Goal: Task Accomplishment & Management: Use online tool/utility

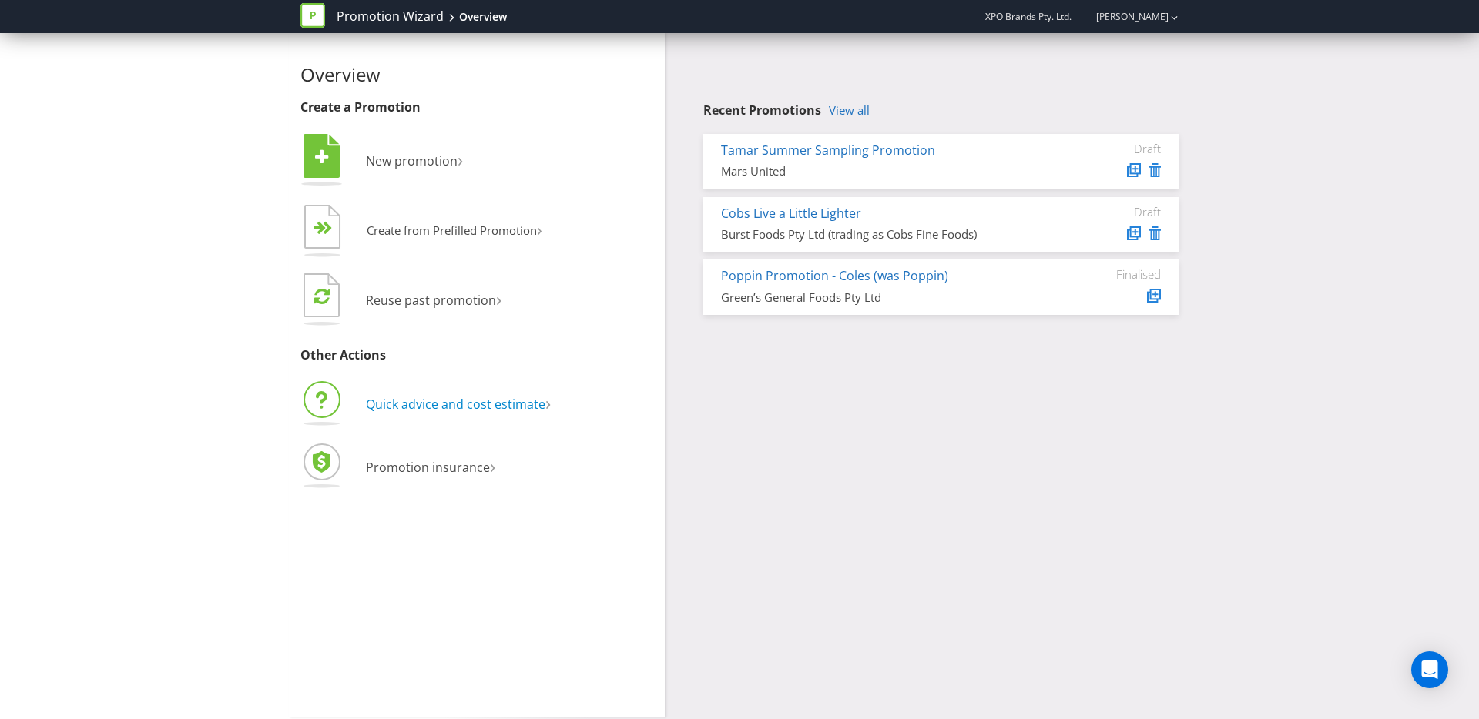
click at [454, 404] on span "Quick advice and cost estimate" at bounding box center [455, 404] width 179 height 17
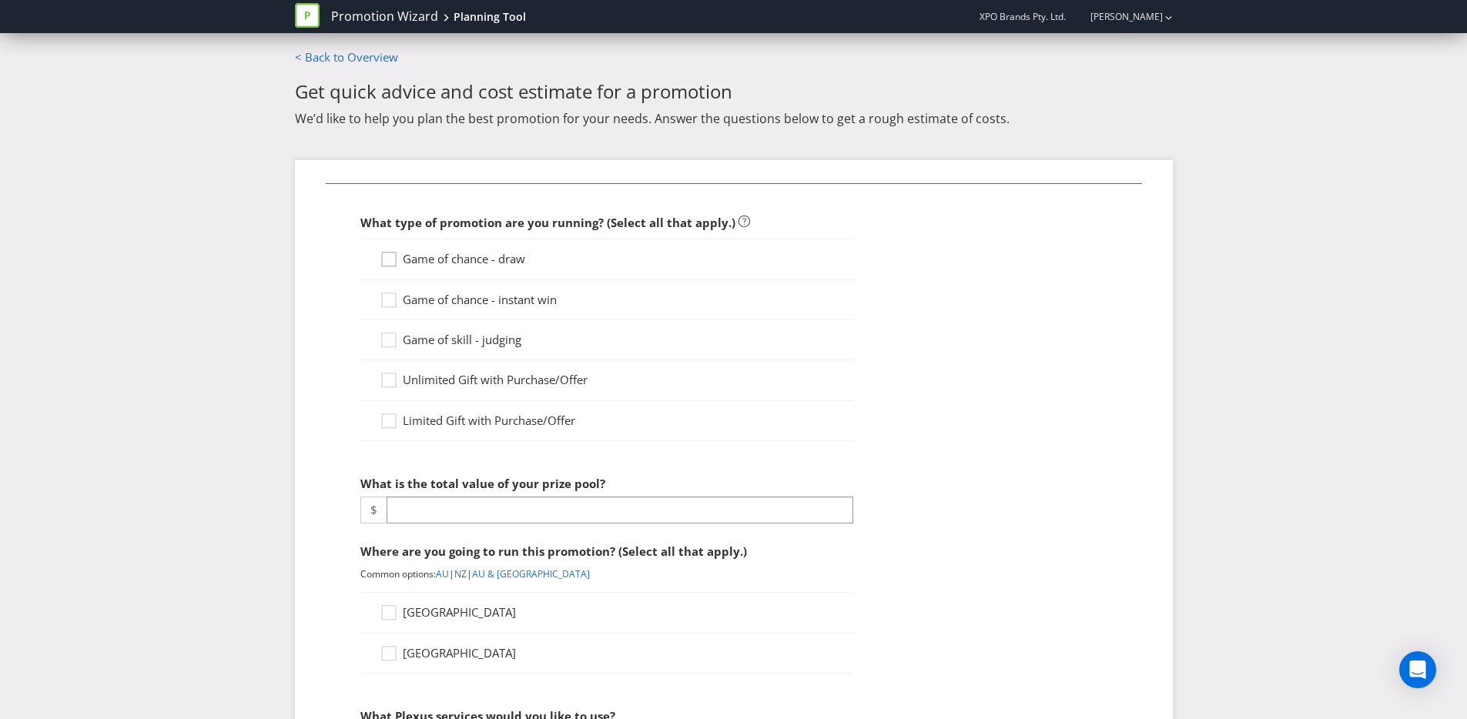
click at [383, 260] on icon at bounding box center [391, 262] width 23 height 23
click at [0, 0] on input "Game of chance - draw" at bounding box center [0, 0] width 0 height 0
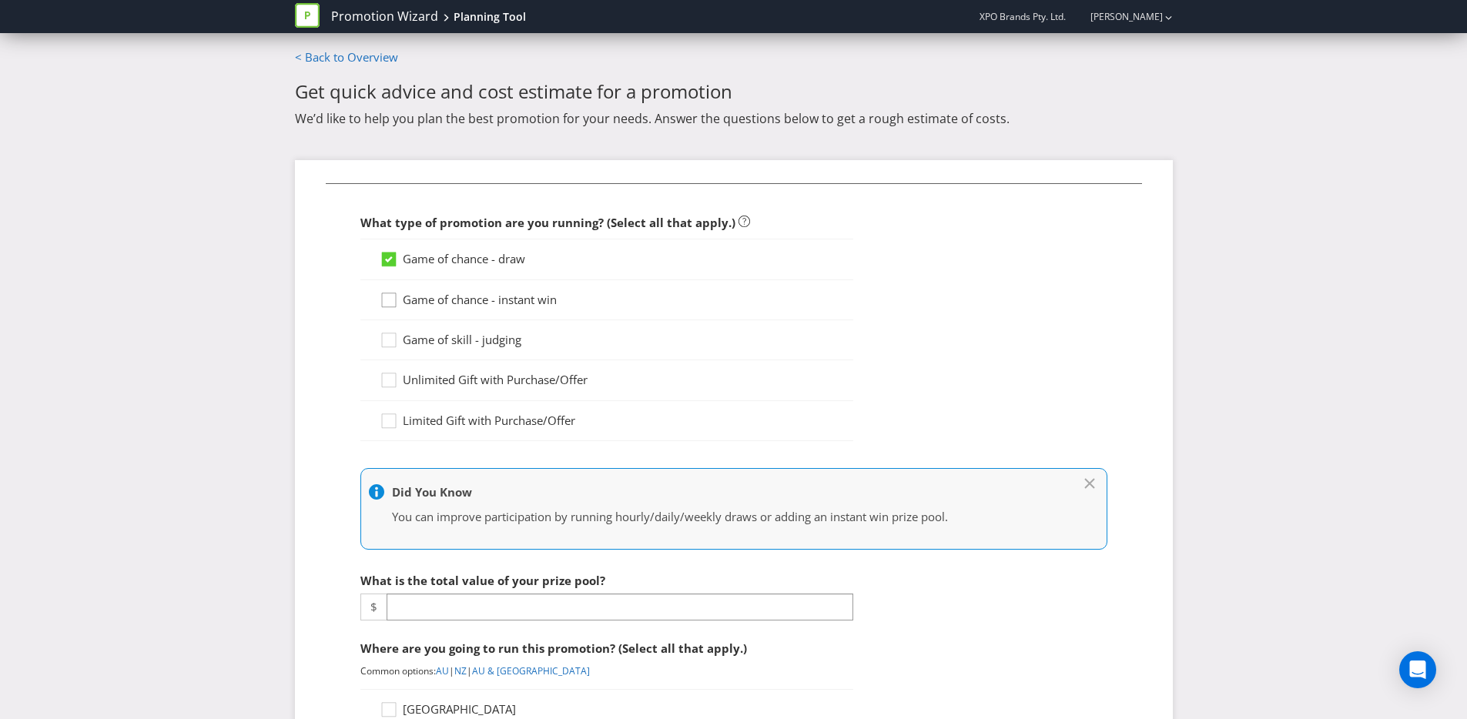
click at [387, 292] on div at bounding box center [389, 295] width 8 height 8
click at [0, 0] on input "Game of chance - instant win" at bounding box center [0, 0] width 0 height 0
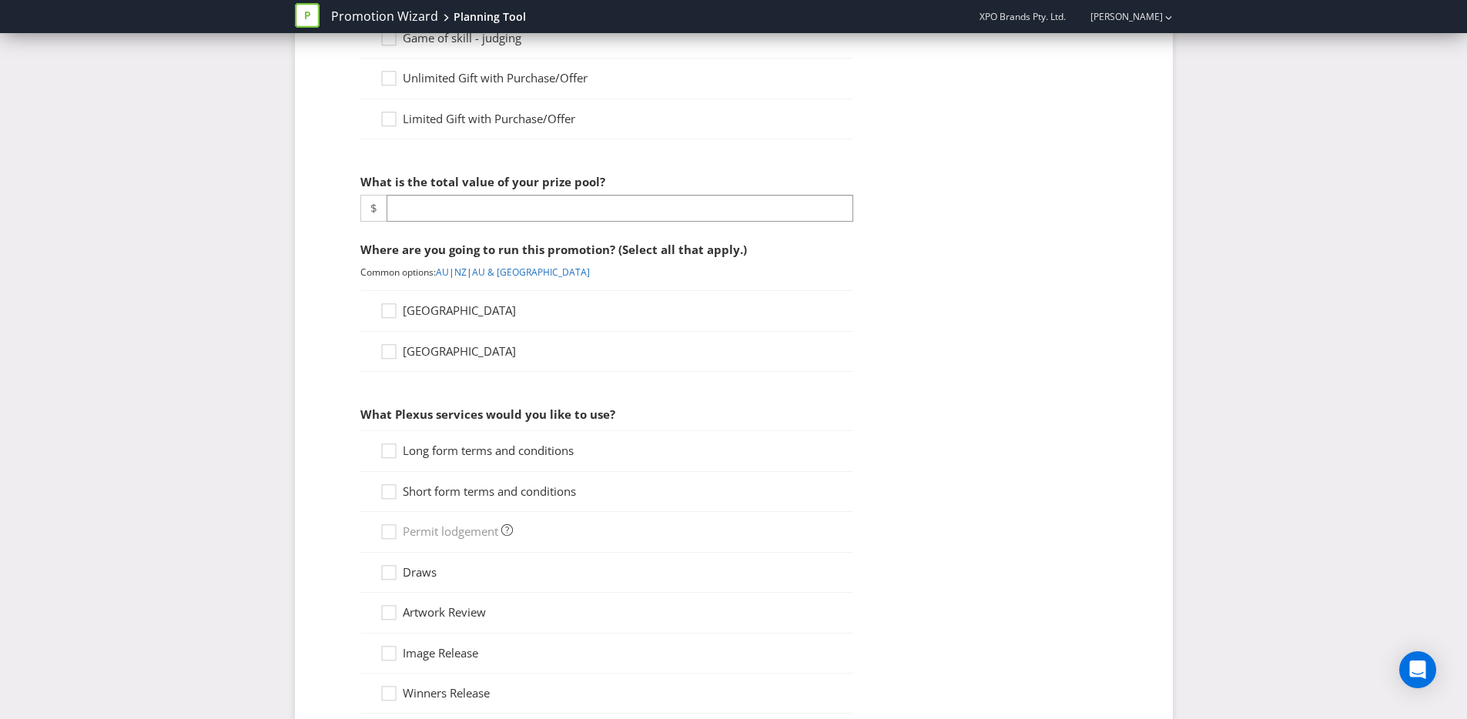
scroll to position [303, 0]
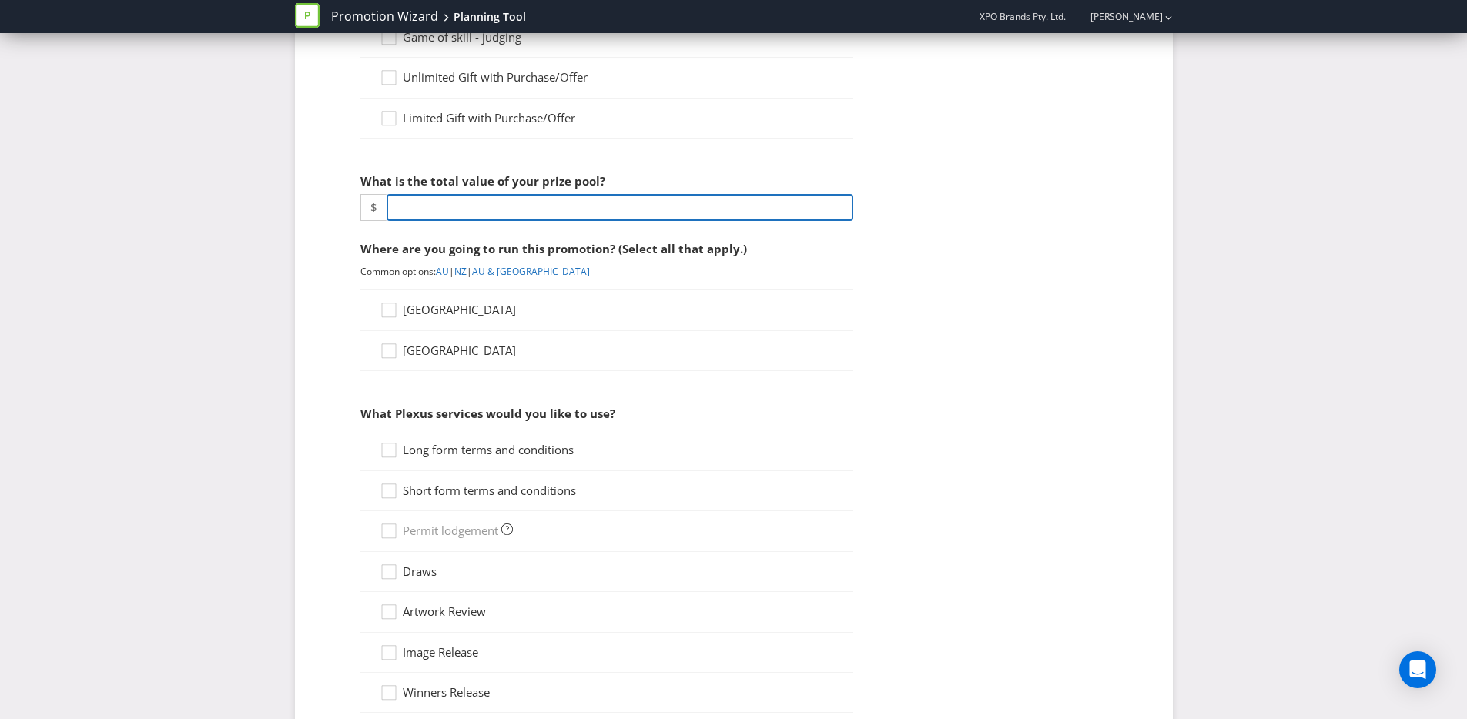
click at [464, 203] on input "number" at bounding box center [620, 207] width 467 height 27
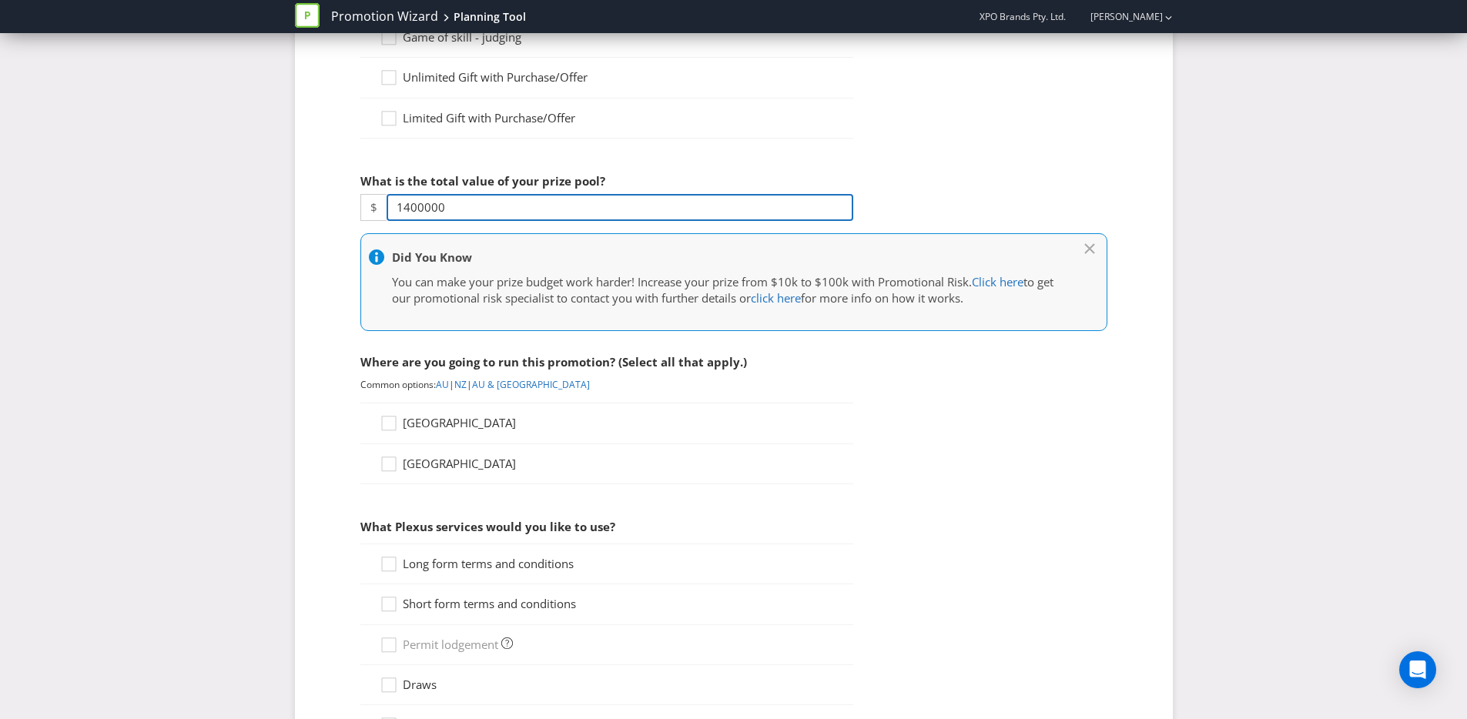
type input "1400000"
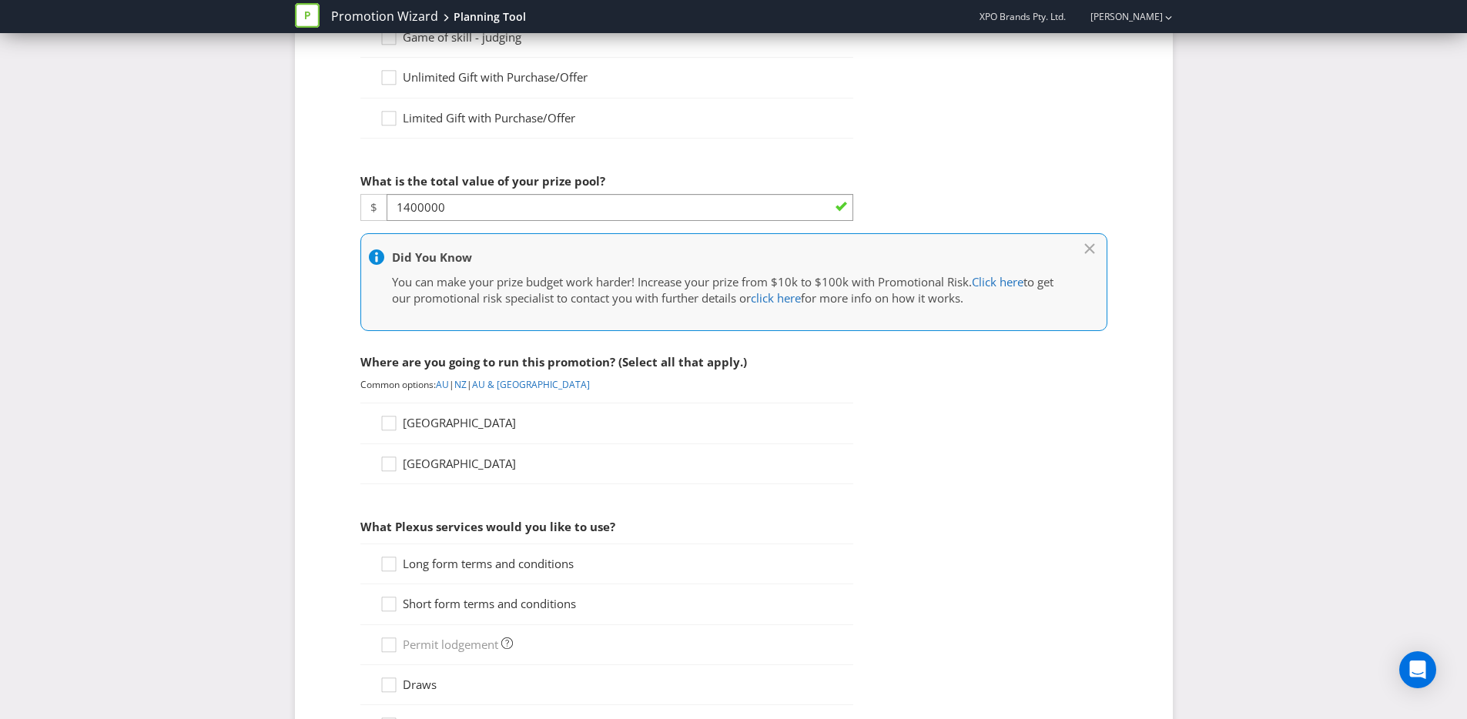
click at [265, 357] on div "Promotion Wizard Planning Tool XPO Brands Pty. Ltd. [PERSON_NAME] Promotion Wiz…" at bounding box center [733, 427] width 1467 height 1461
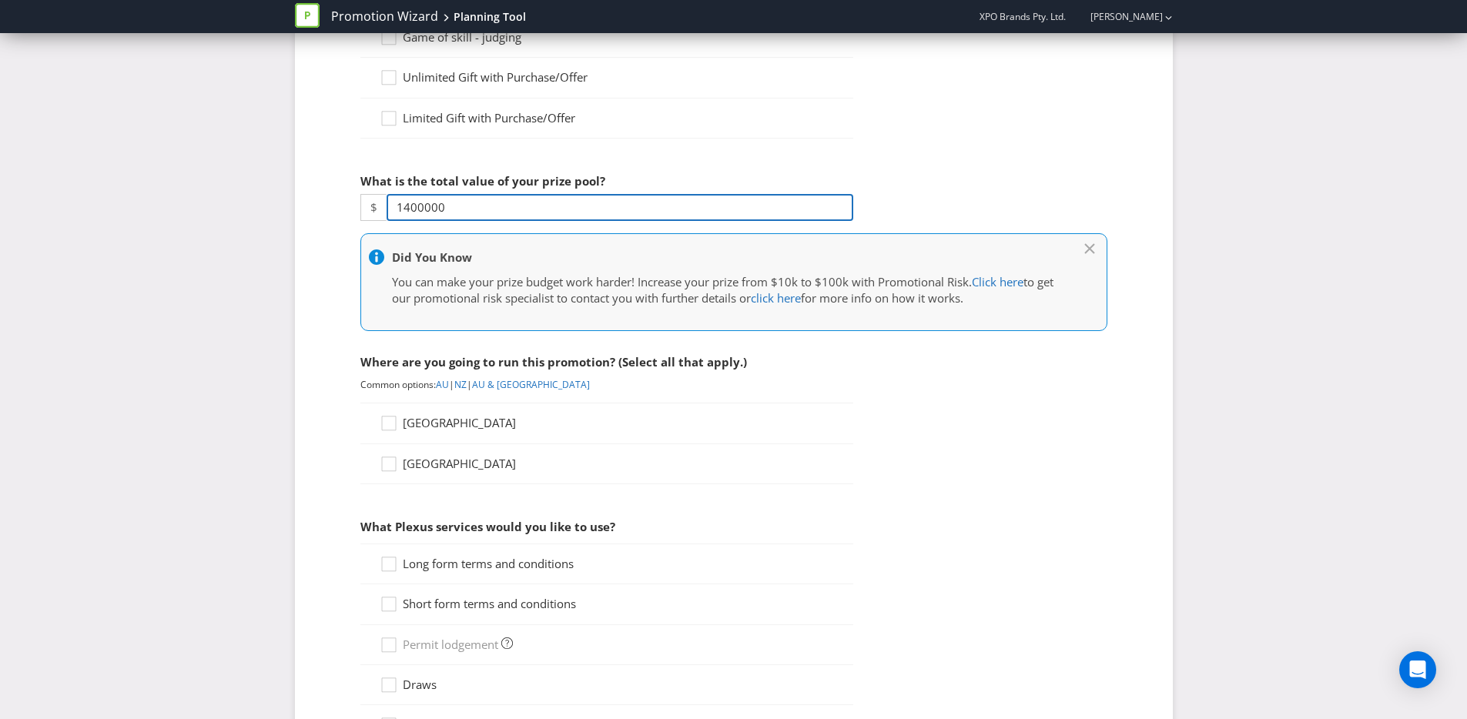
click at [404, 208] on input "1400000" at bounding box center [620, 207] width 467 height 27
click at [424, 211] on input "1400000" at bounding box center [620, 207] width 467 height 27
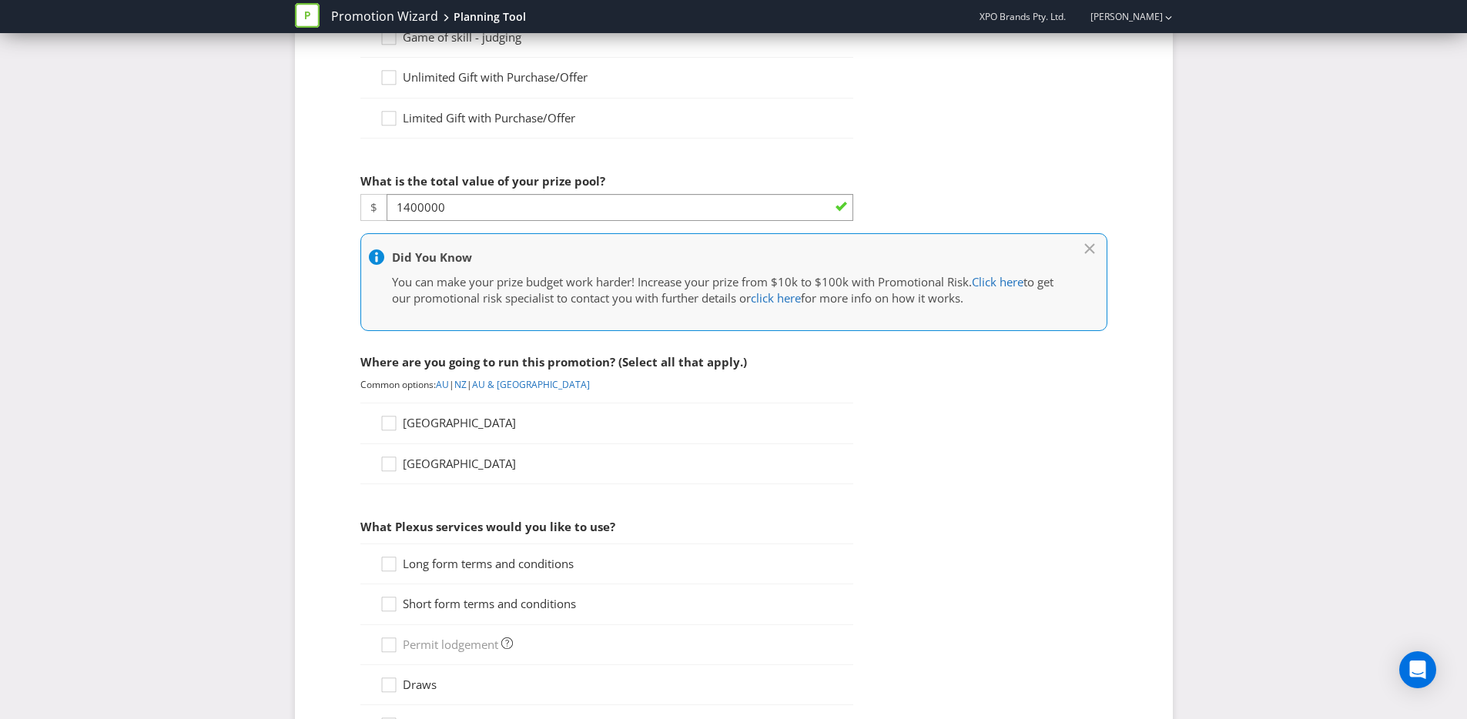
click at [327, 299] on fieldset "What type of promotion are you running? (Select all that apply.) Game of chance…" at bounding box center [734, 468] width 816 height 1175
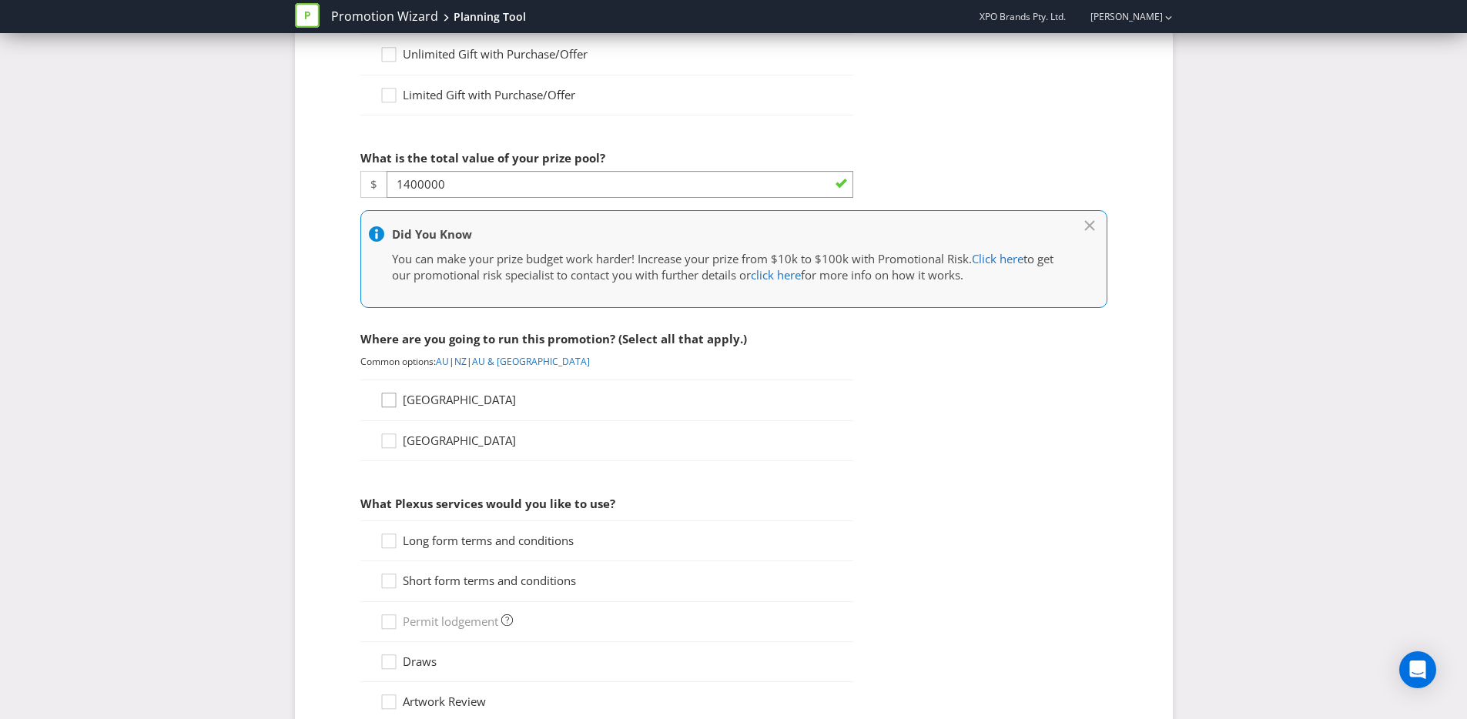
click at [387, 400] on div at bounding box center [387, 405] width 15 height 27
click at [0, 0] on input "[GEOGRAPHIC_DATA]" at bounding box center [0, 0] width 0 height 0
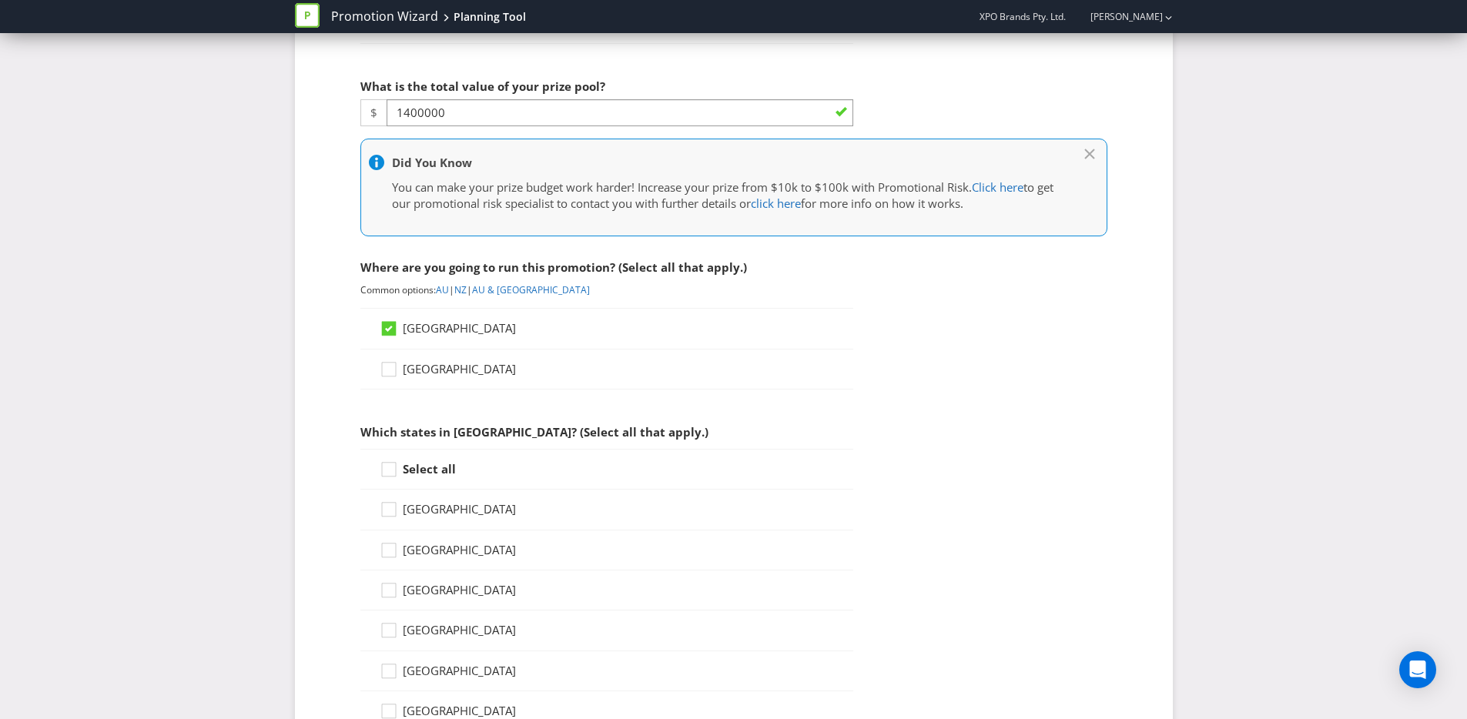
scroll to position [620, 0]
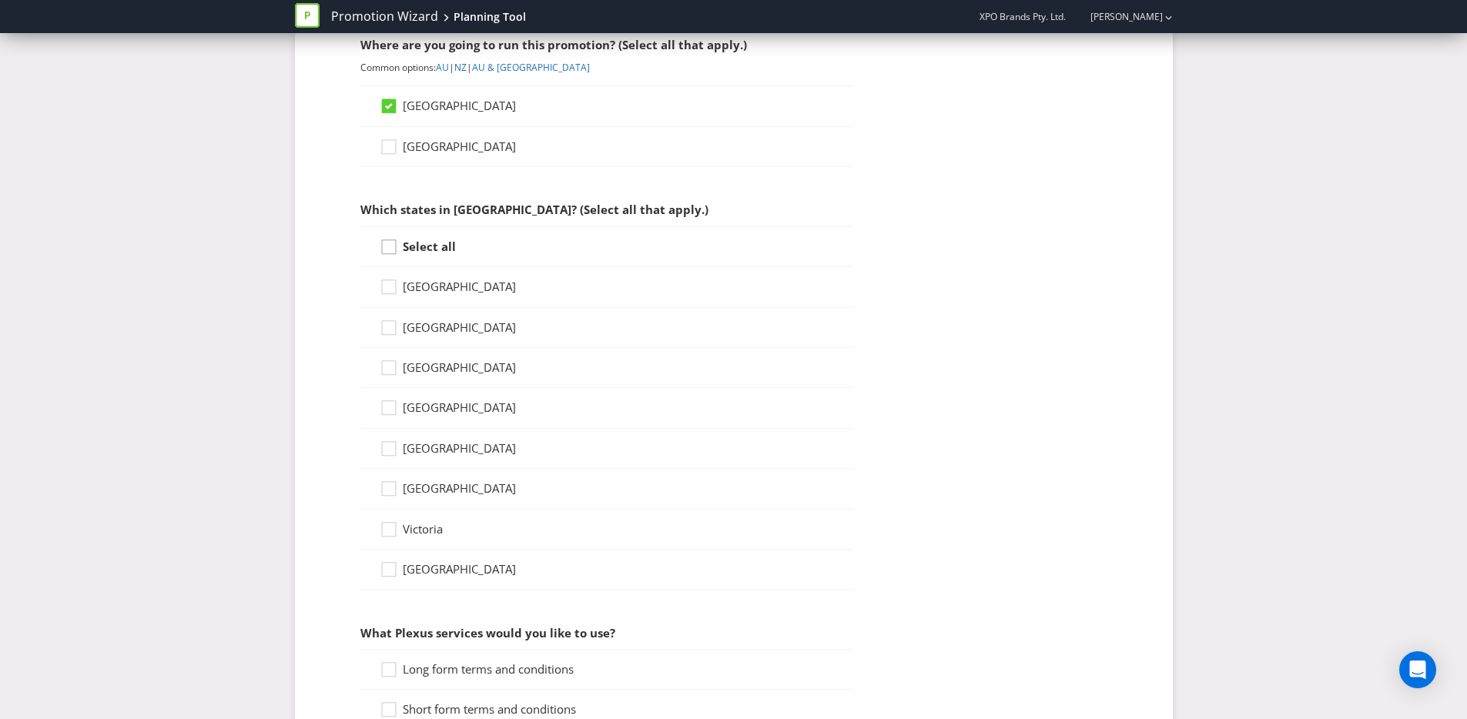
click at [383, 250] on icon at bounding box center [391, 250] width 23 height 23
click at [0, 0] on input "Select all" at bounding box center [0, 0] width 0 height 0
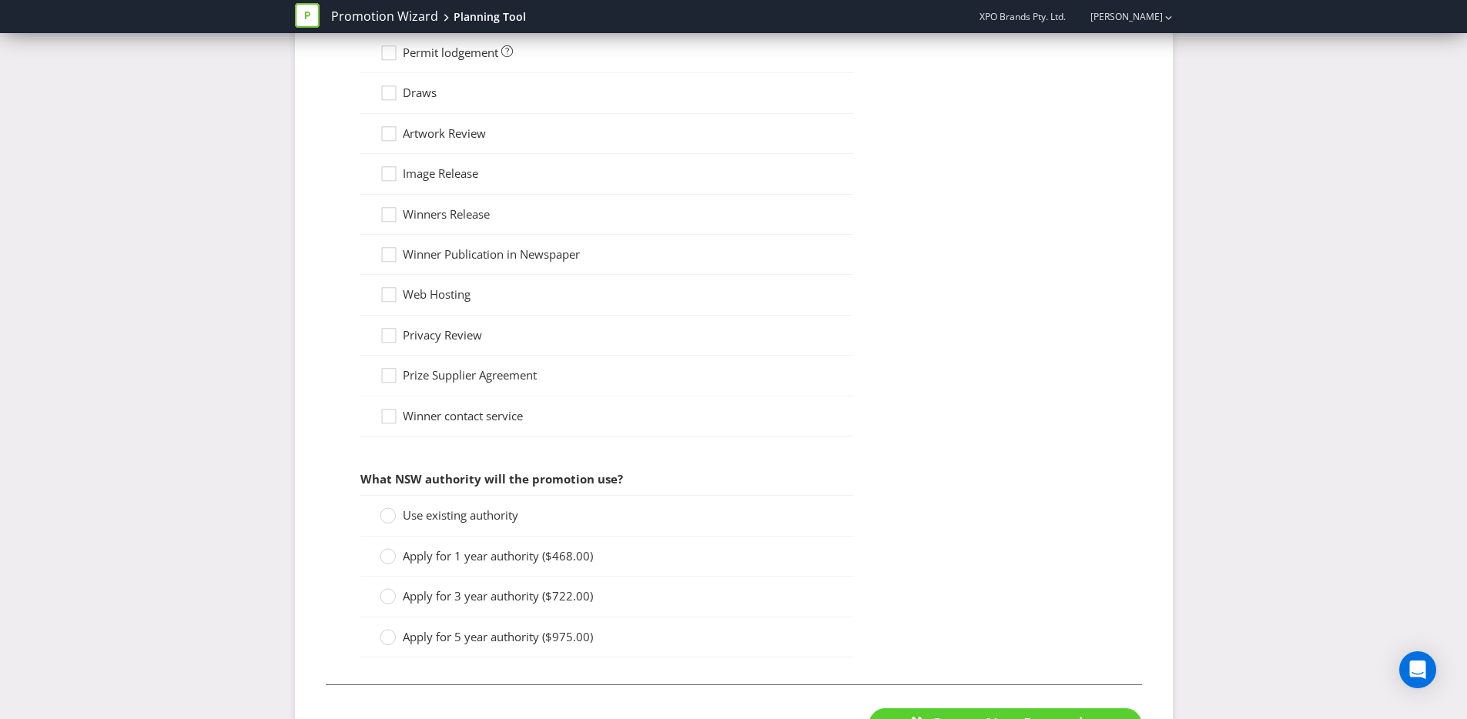
scroll to position [1319, 0]
click at [384, 507] on div at bounding box center [388, 509] width 8 height 8
click at [0, 0] on input "Use existing authority" at bounding box center [0, 0] width 0 height 0
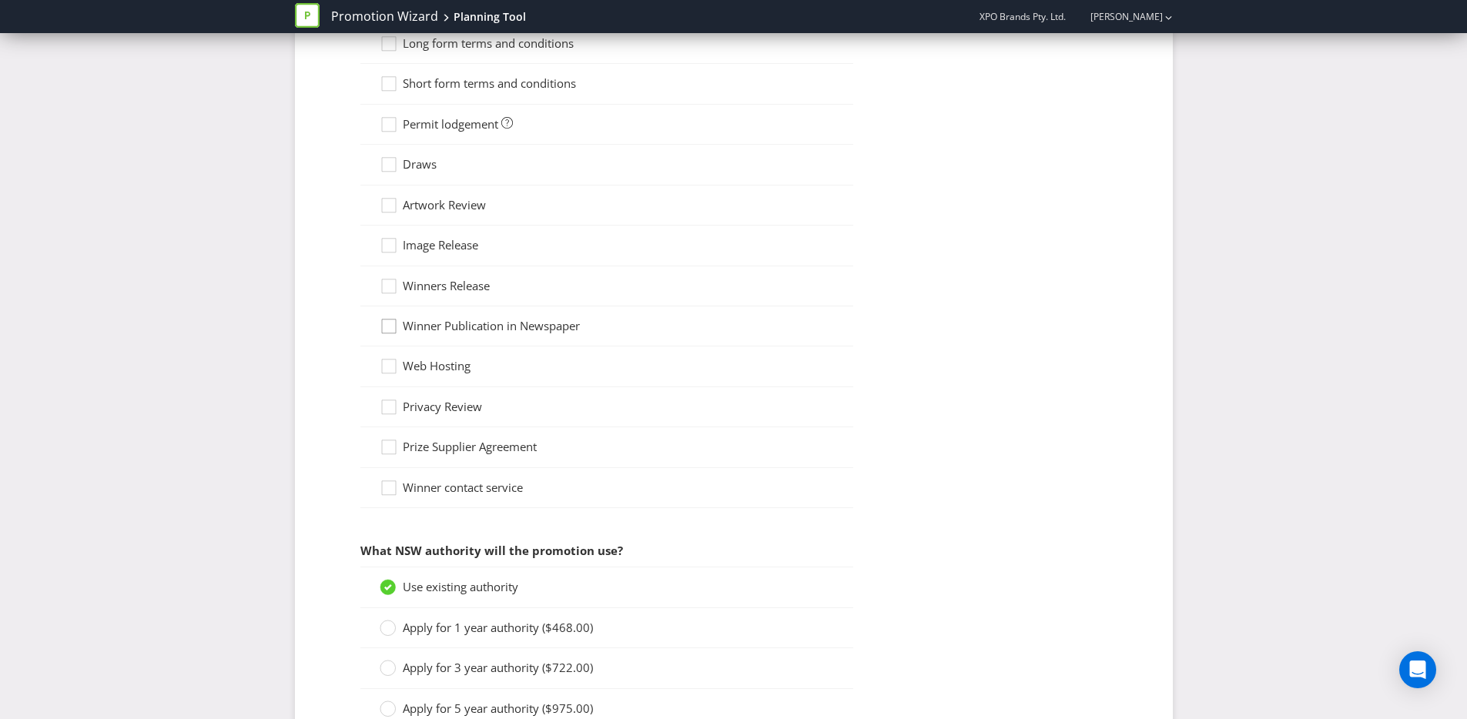
scroll to position [1174, 0]
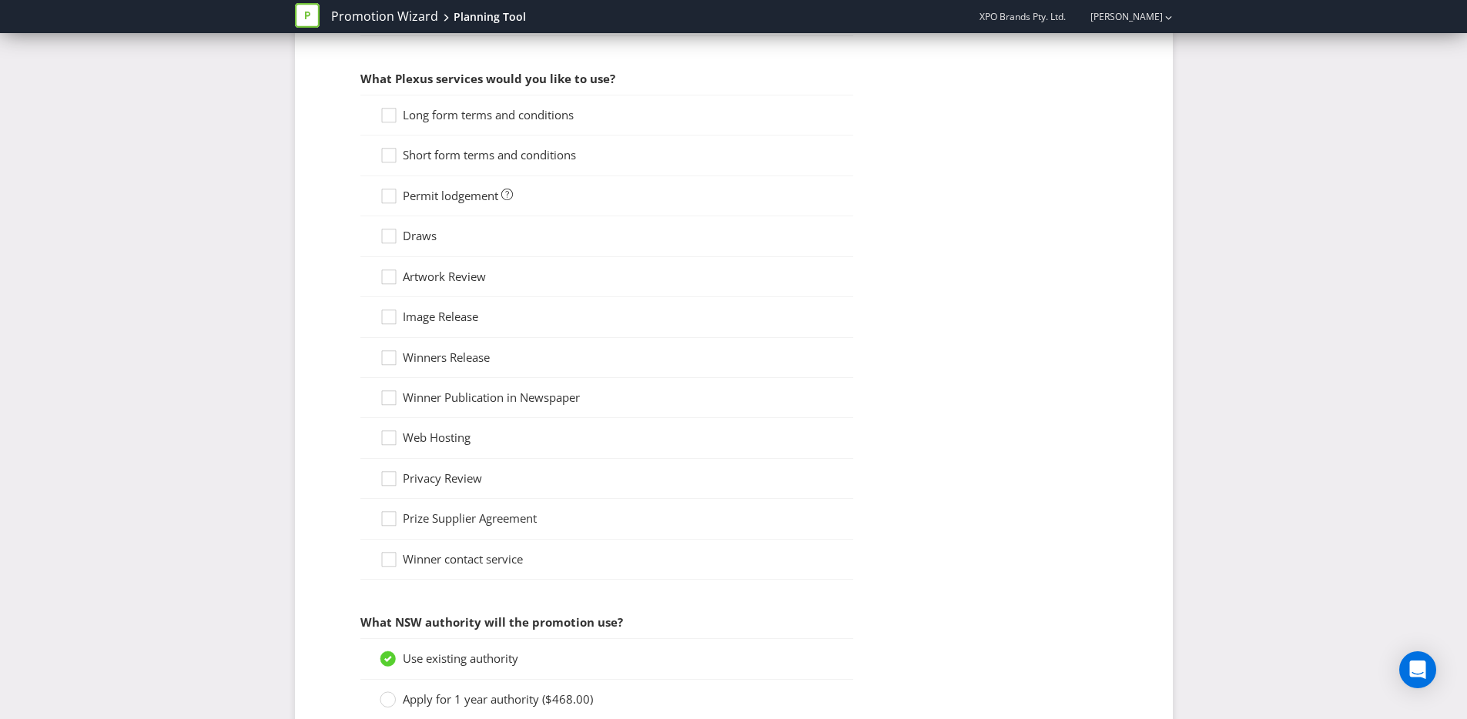
drag, startPoint x: 385, startPoint y: 120, endPoint x: 386, endPoint y: 186, distance: 65.5
click at [385, 120] on icon at bounding box center [391, 118] width 23 height 23
click at [0, 0] on input "Long form terms and conditions" at bounding box center [0, 0] width 0 height 0
click at [390, 159] on icon at bounding box center [391, 158] width 23 height 23
click at [0, 0] on input "Short form terms and conditions" at bounding box center [0, 0] width 0 height 0
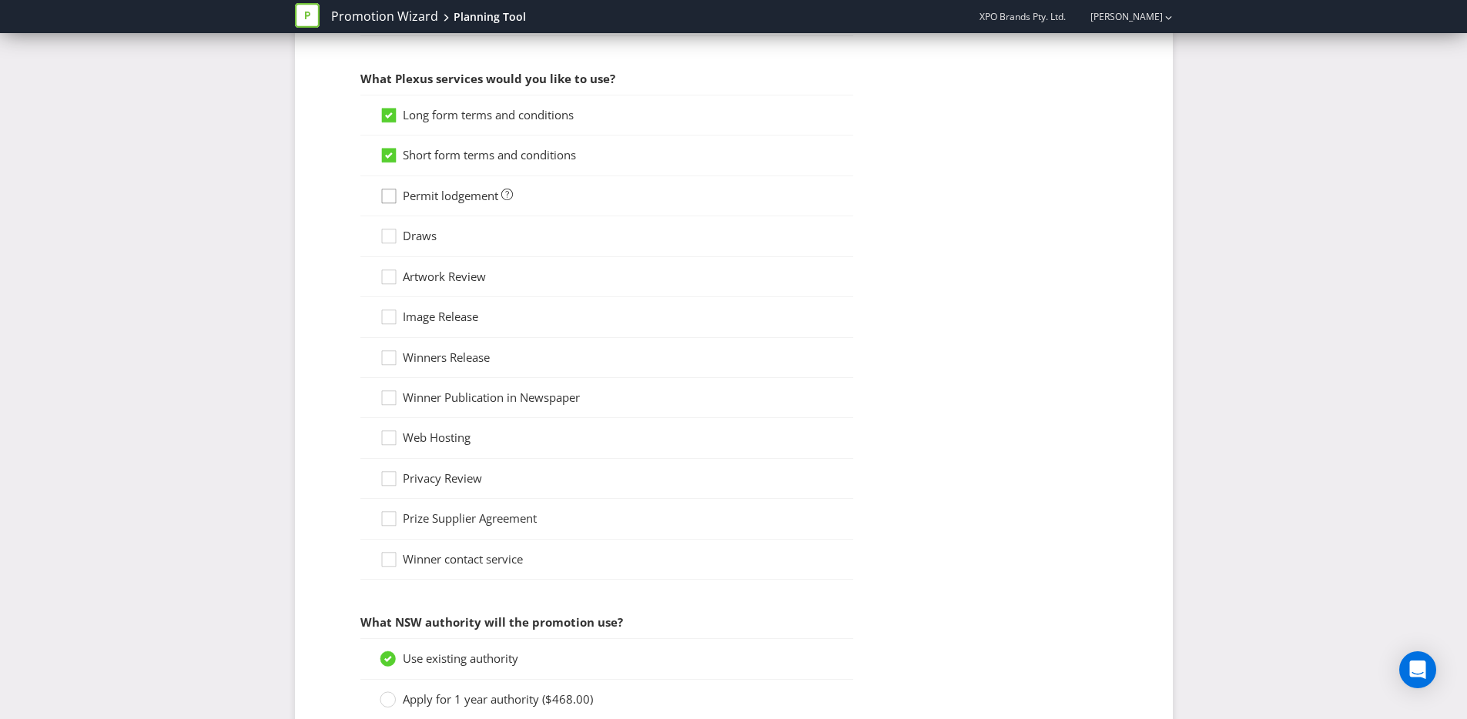
drag, startPoint x: 389, startPoint y: 193, endPoint x: 390, endPoint y: 206, distance: 13.1
click at [389, 193] on div at bounding box center [389, 191] width 8 height 8
click at [0, 0] on input "Permit lodgement" at bounding box center [0, 0] width 0 height 0
click at [390, 234] on div at bounding box center [389, 231] width 8 height 8
click at [0, 0] on input "Draws" at bounding box center [0, 0] width 0 height 0
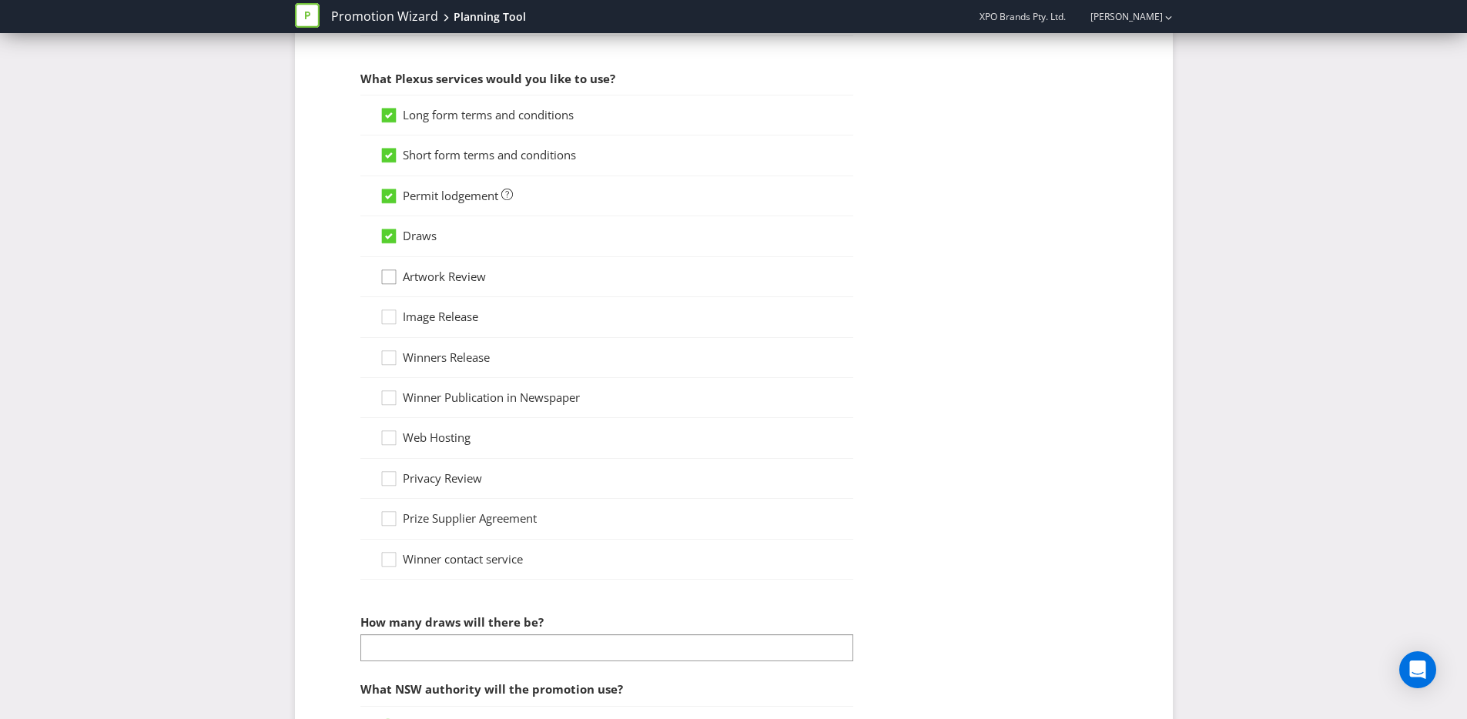
click at [387, 280] on icon at bounding box center [391, 280] width 23 height 23
click at [0, 0] on input "Artwork Review" at bounding box center [0, 0] width 0 height 0
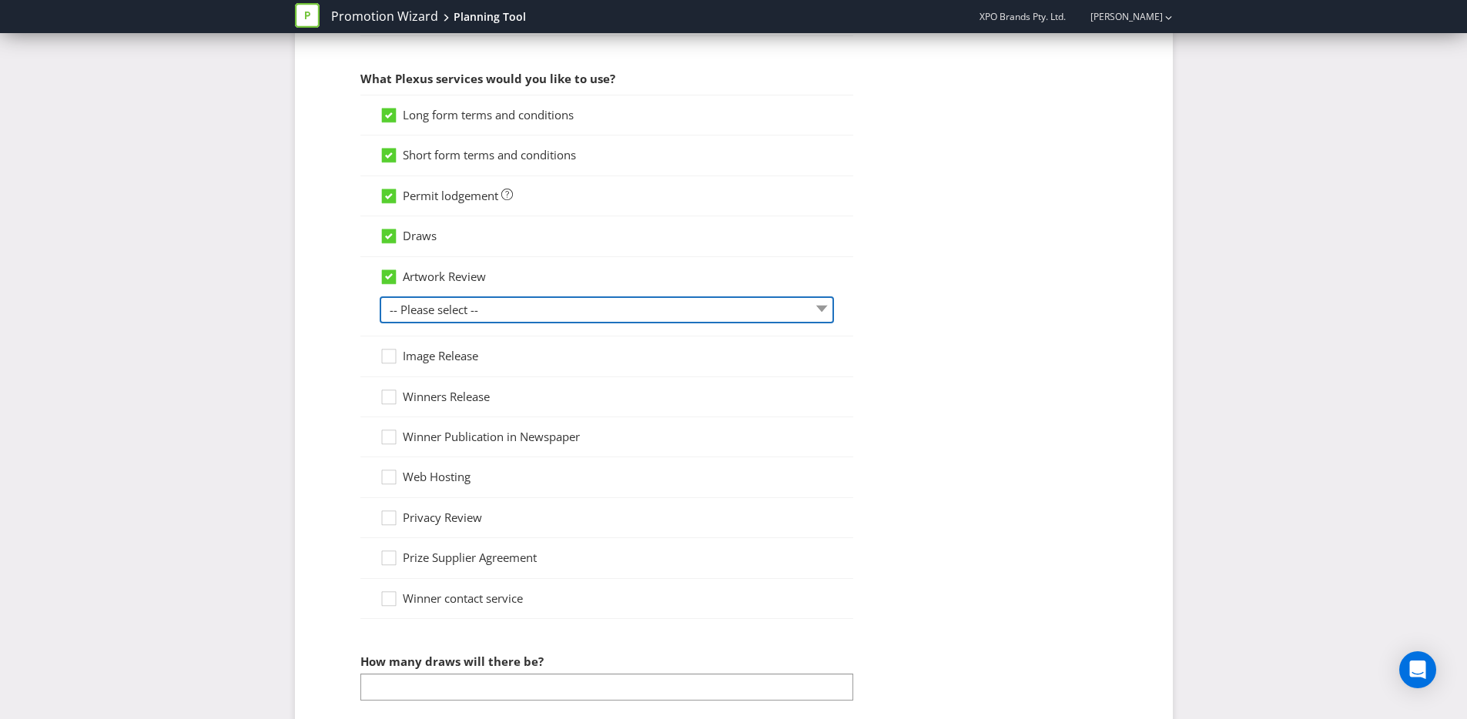
click at [407, 310] on select "-- Please select -- 1 piece 2-4 pieces (provided at same time) 5-7 pieces (prov…" at bounding box center [607, 310] width 454 height 27
select select "MARKETING_REVIEW_2"
click at [380, 297] on select "-- Please select -- 1 piece 2-4 pieces (provided at same time) 5-7 pieces (prov…" at bounding box center [607, 310] width 454 height 27
click at [390, 396] on icon at bounding box center [391, 400] width 23 height 23
click at [0, 0] on input "Winners Release" at bounding box center [0, 0] width 0 height 0
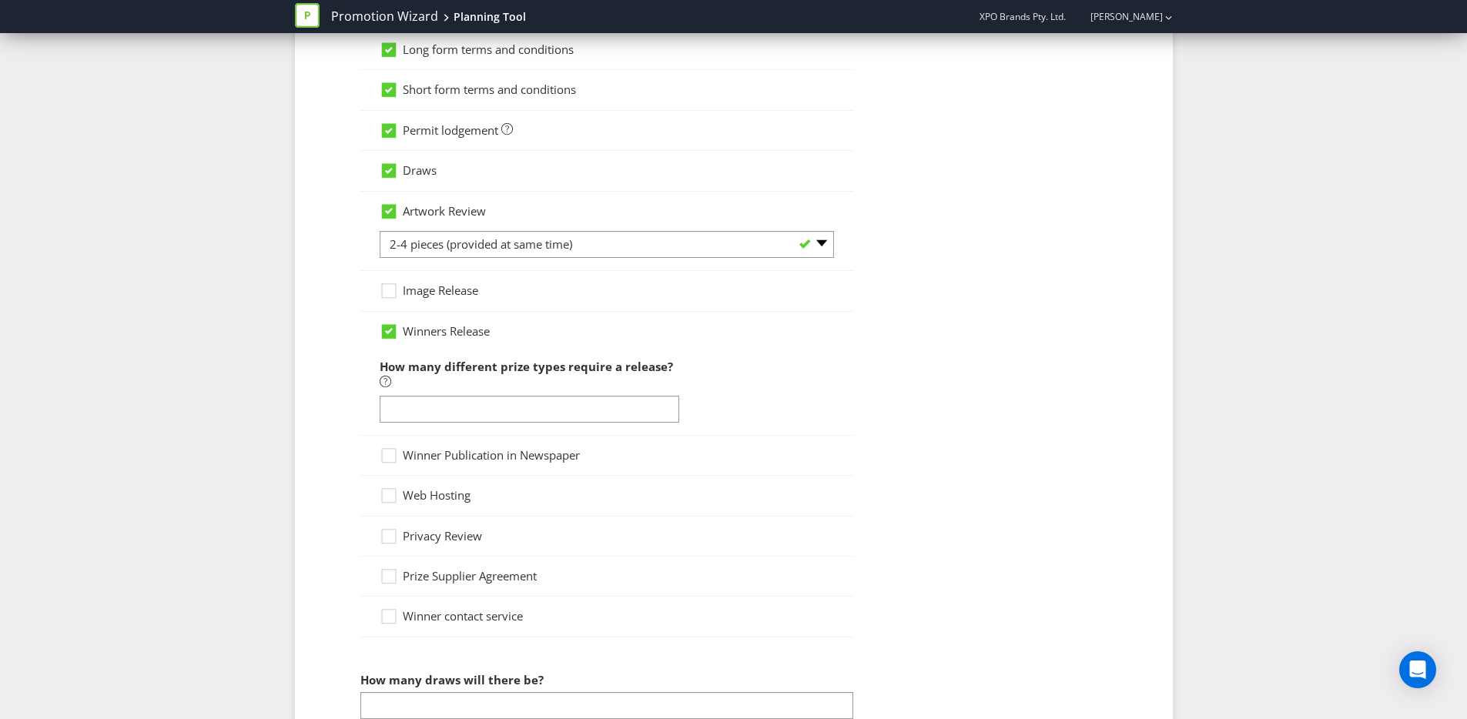
scroll to position [1256, 0]
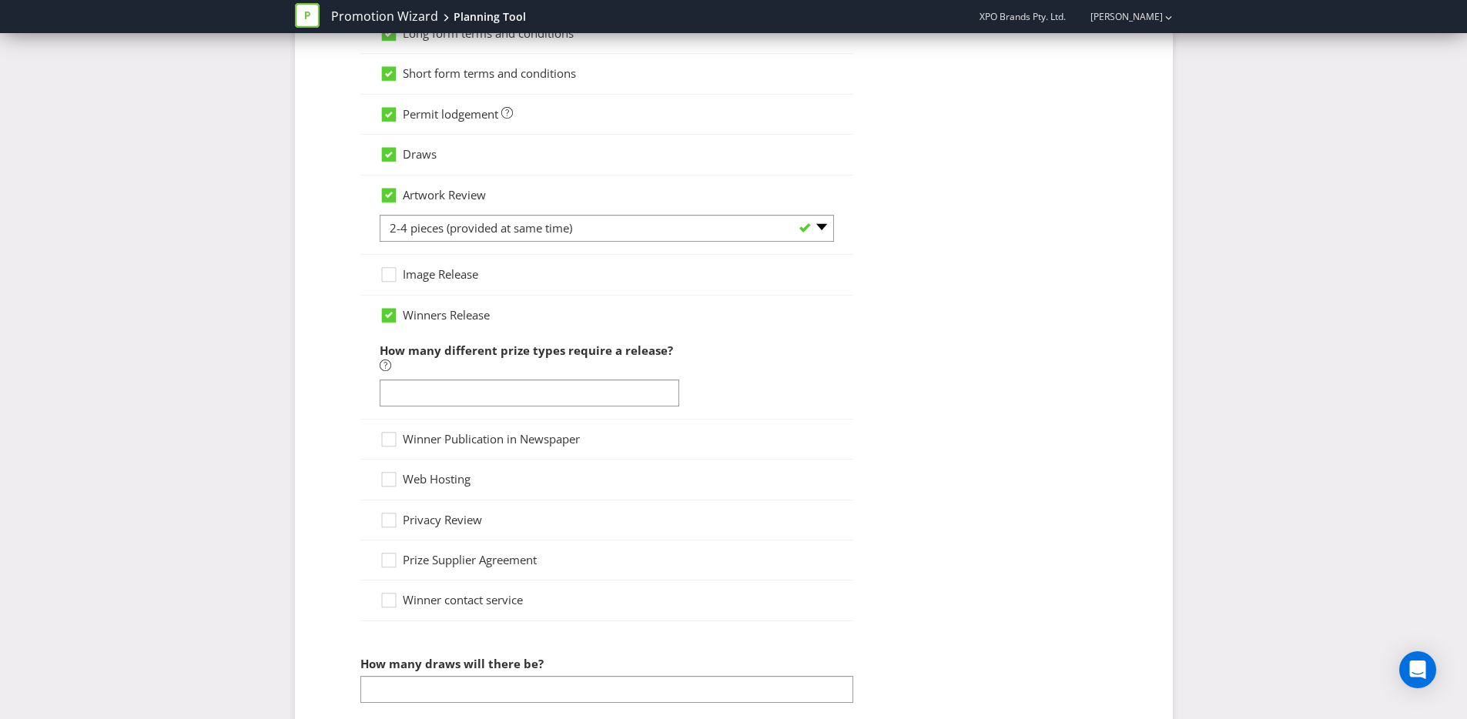
click at [462, 406] on div at bounding box center [530, 407] width 300 height 2
click at [457, 393] on input "number" at bounding box center [530, 393] width 300 height 27
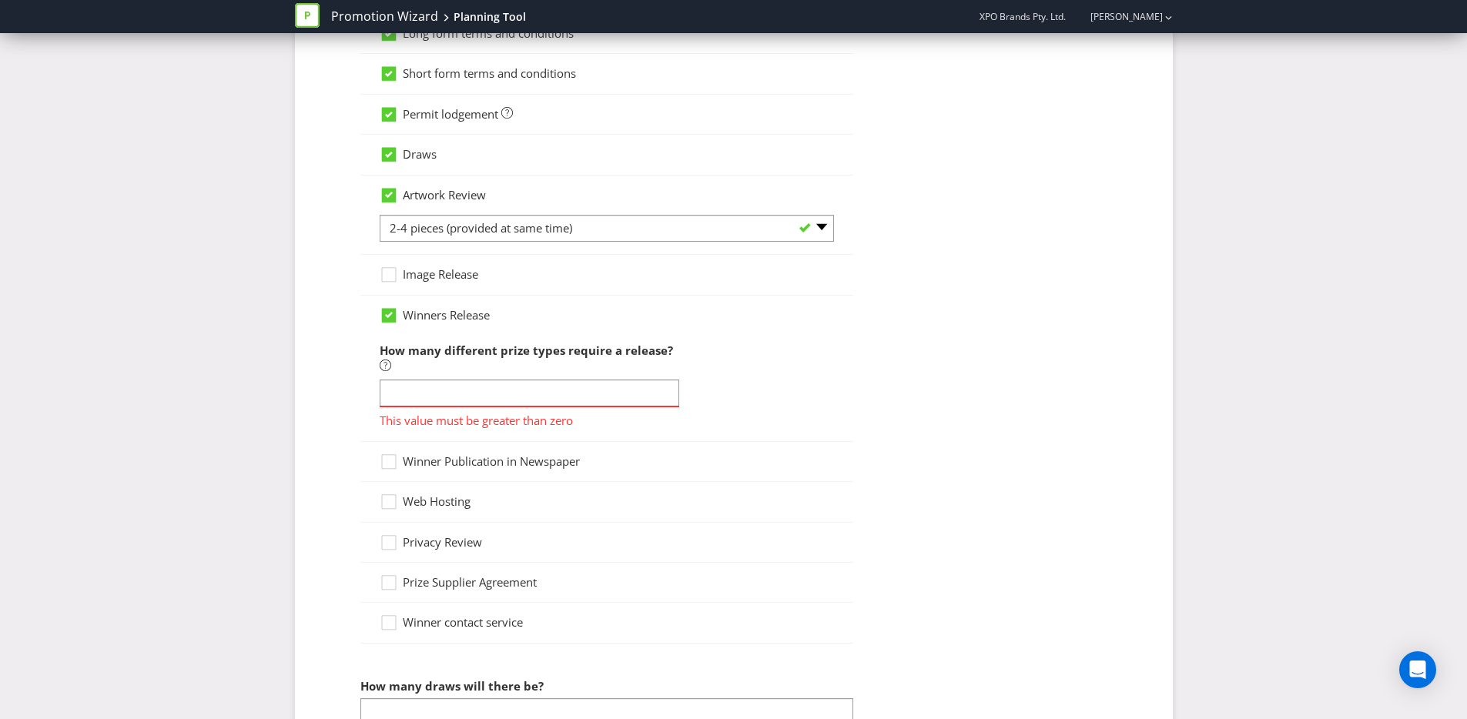
click at [413, 392] on input "number" at bounding box center [530, 393] width 300 height 27
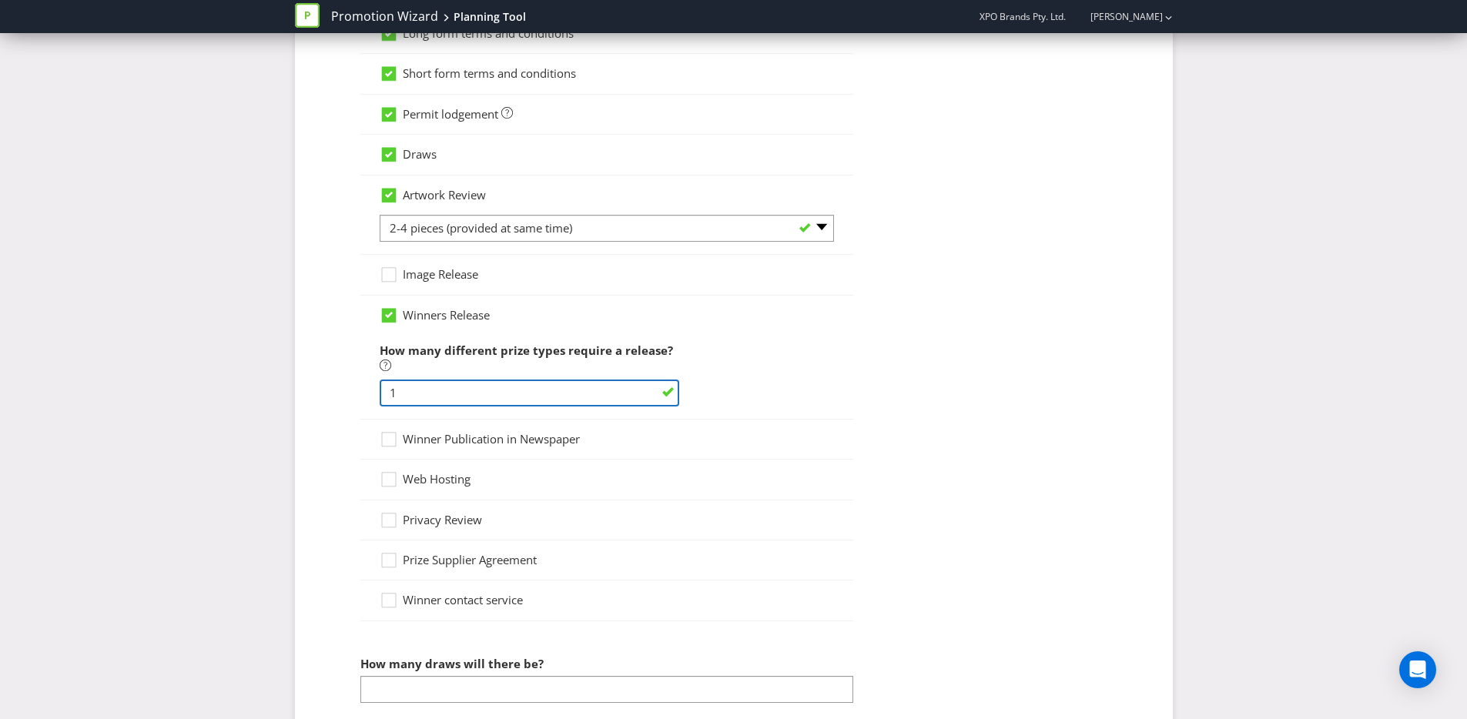
type input "1"
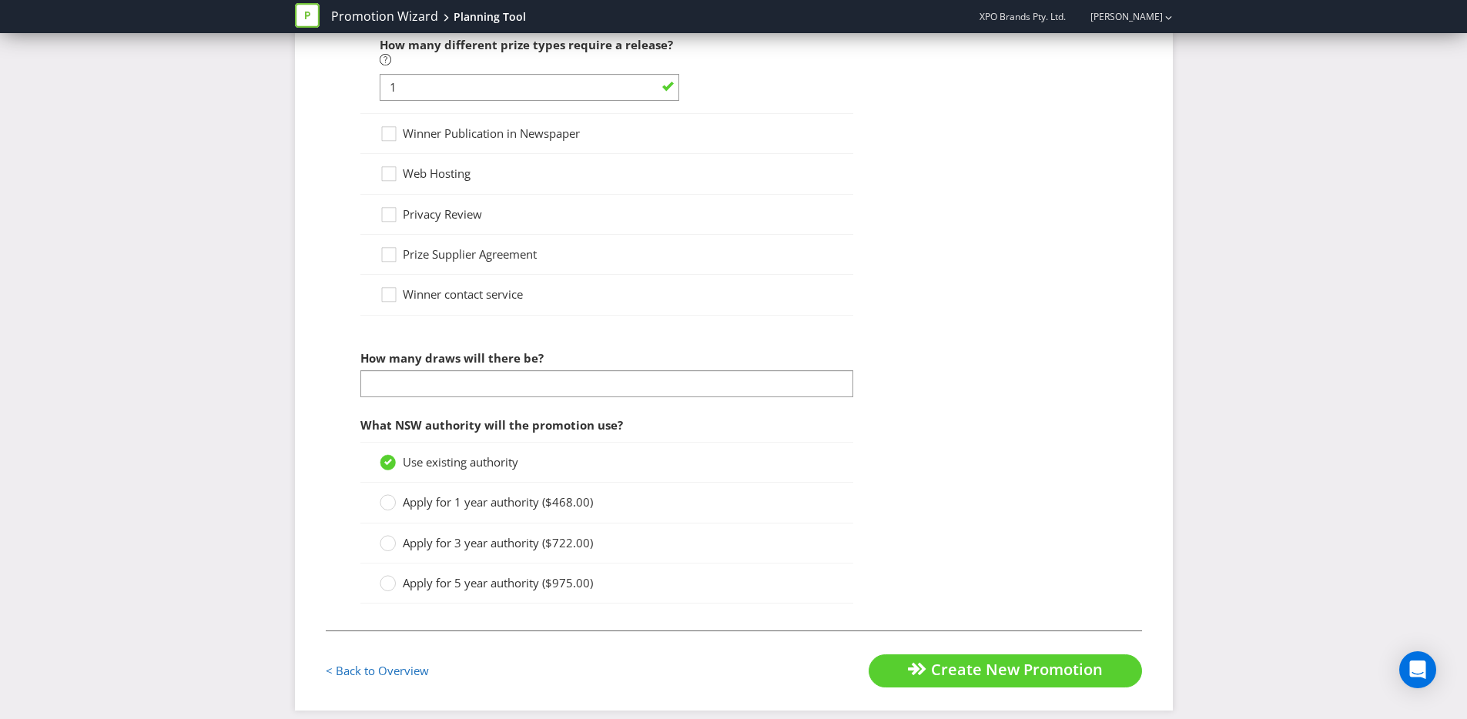
scroll to position [1577, 0]
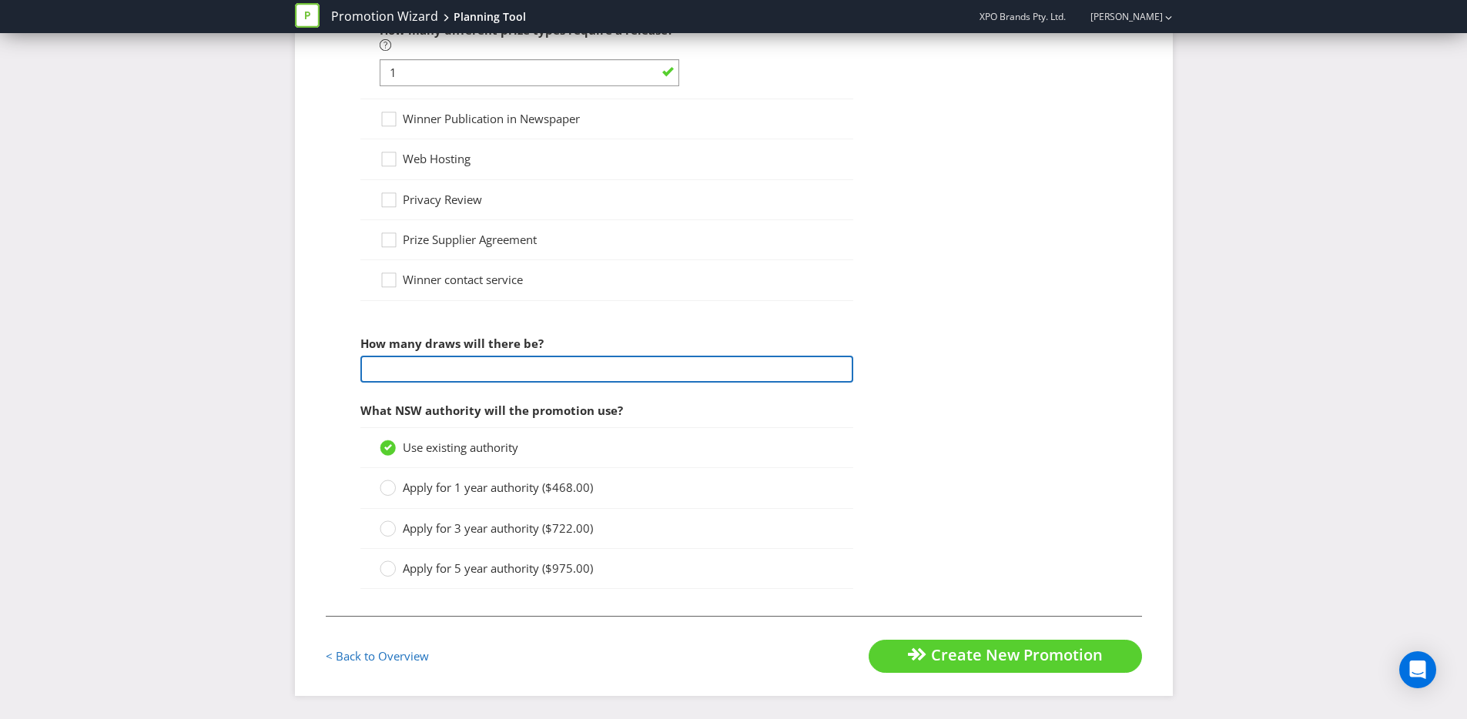
click at [500, 356] on input "number" at bounding box center [606, 369] width 493 height 27
type input "-2"
click at [665, 656] on fieldset "< Back to Overview Create New Promotion" at bounding box center [734, 644] width 816 height 57
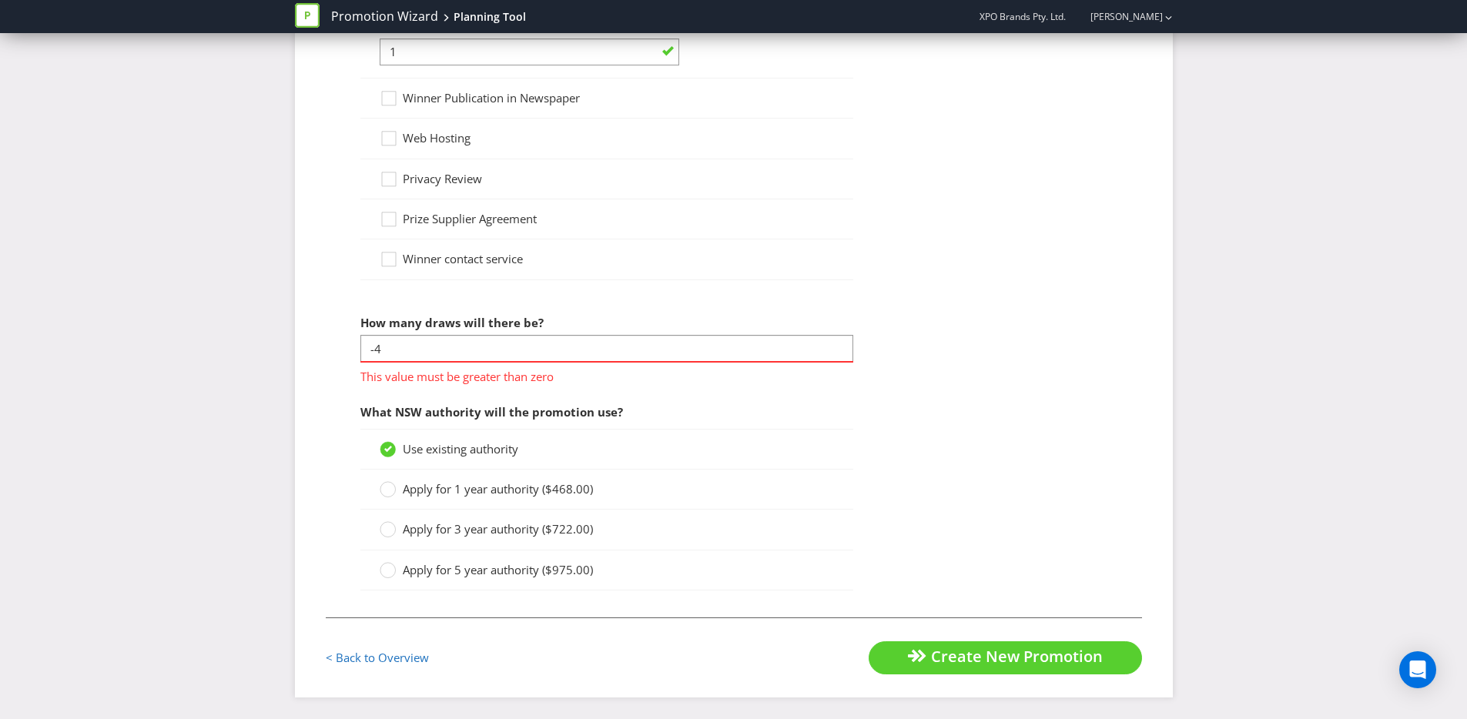
scroll to position [1599, 0]
click at [419, 361] on span "This value must be greater than zero" at bounding box center [606, 372] width 493 height 22
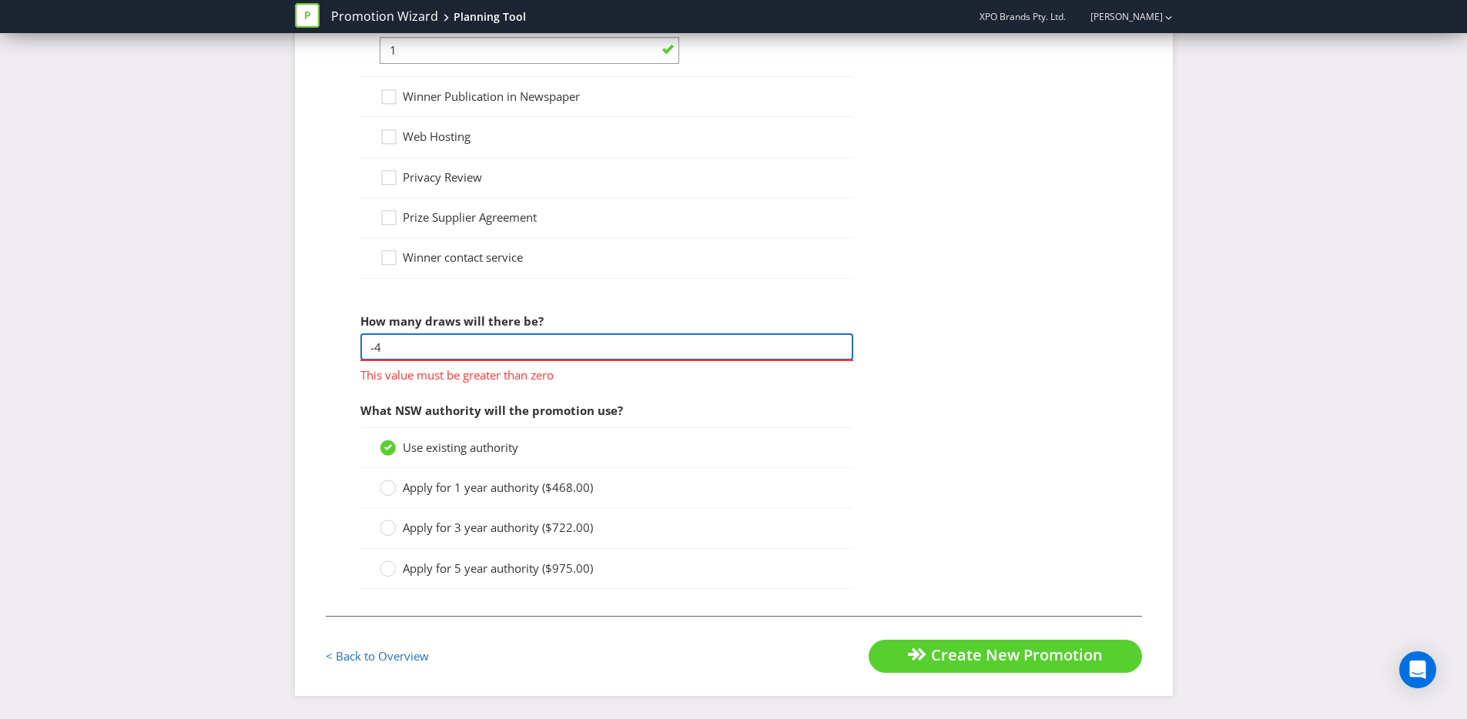
drag, startPoint x: 377, startPoint y: 347, endPoint x: 300, endPoint y: 344, distance: 77.1
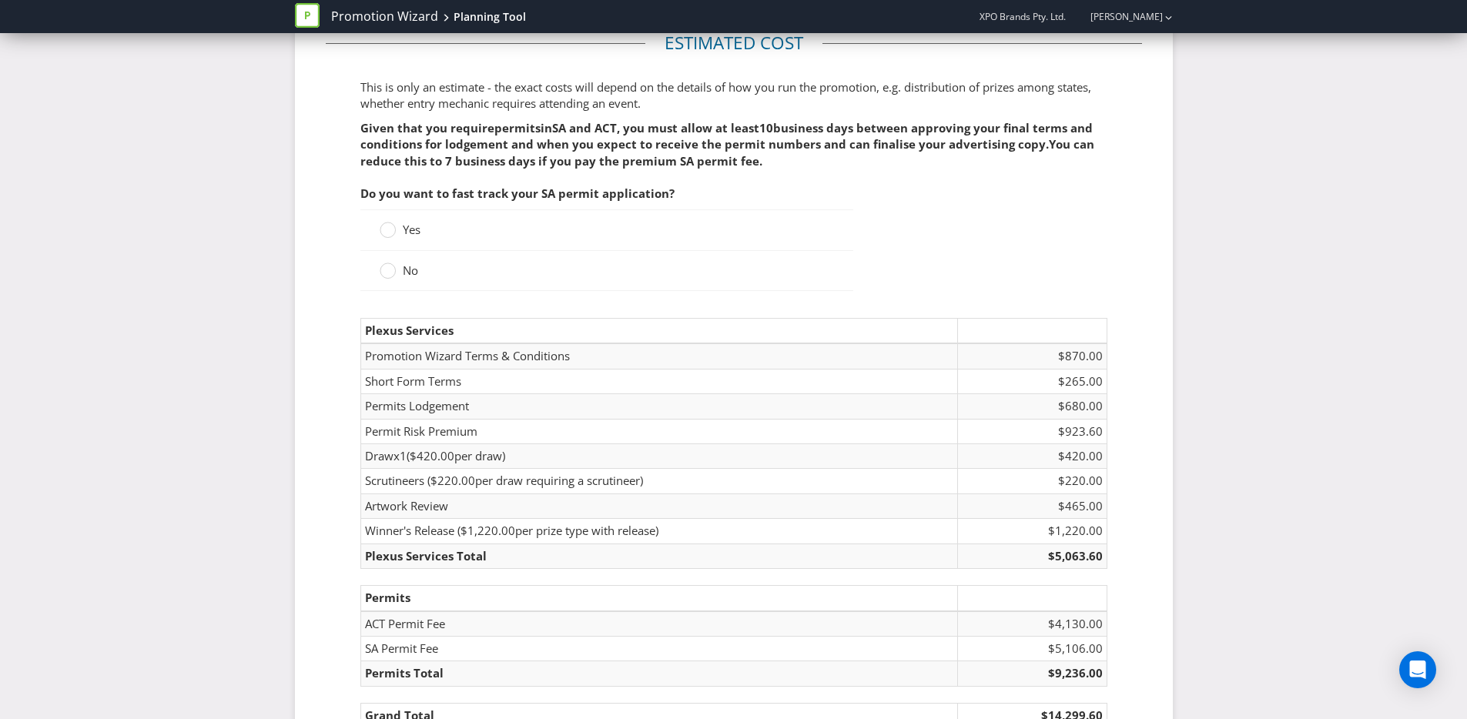
scroll to position [2248, 0]
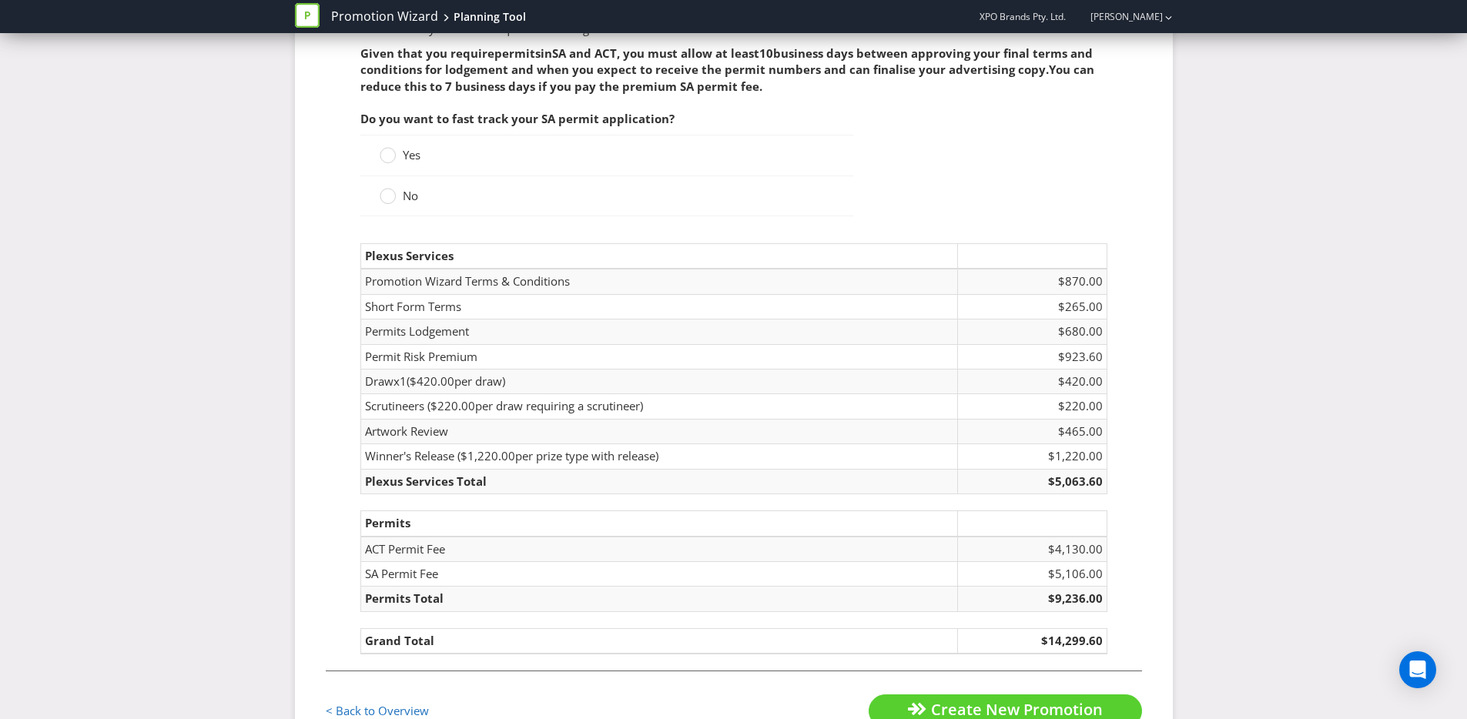
type input "1"
click at [578, 513] on td "Permits" at bounding box center [658, 523] width 597 height 25
drag, startPoint x: 387, startPoint y: 531, endPoint x: 1074, endPoint y: 603, distance: 690.8
click at [1074, 603] on table "Permits ACT Permit Fee $4,130.00 SA Permit Fee $5,106.00 Permits Total $9,236.00" at bounding box center [733, 562] width 747 height 102
click at [771, 461] on td "Winner's Release ( $1,220.00 per prize type with release)" at bounding box center [658, 456] width 597 height 25
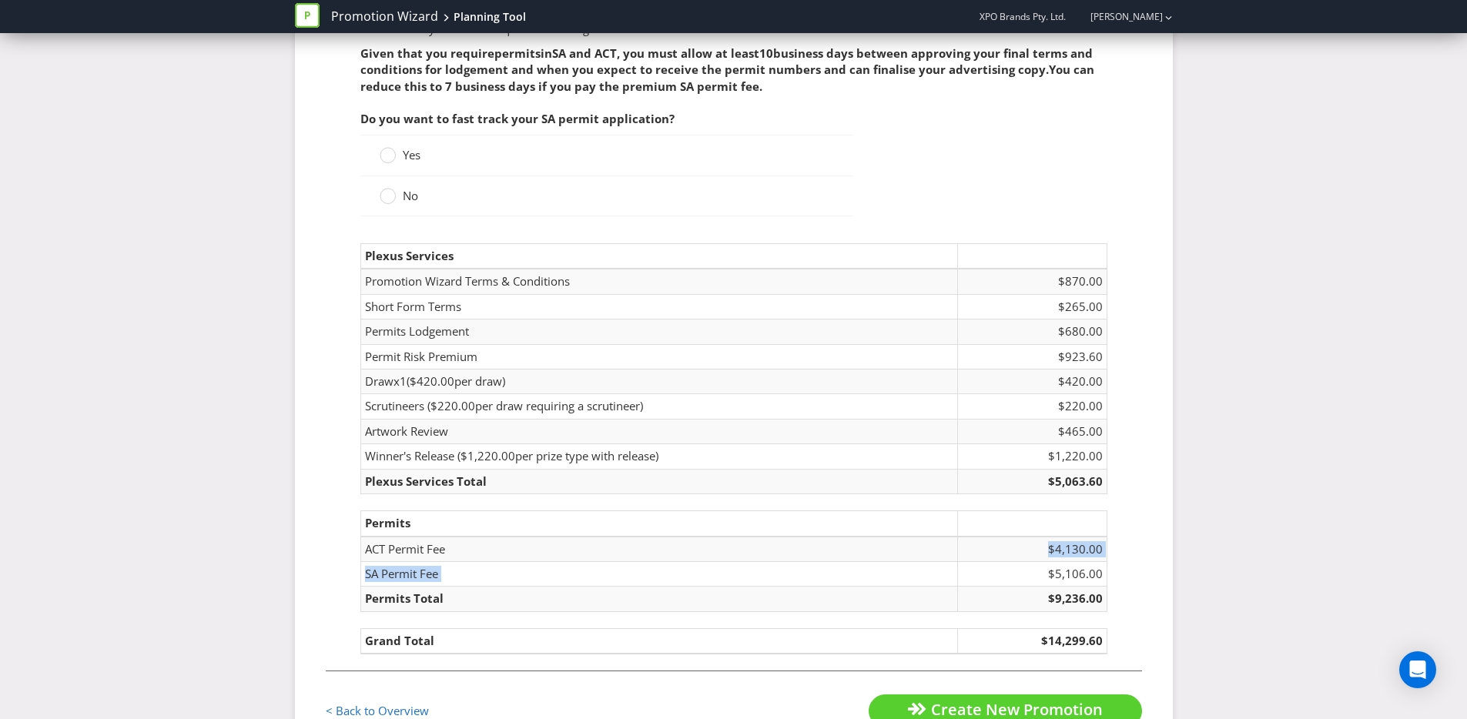
drag, startPoint x: 930, startPoint y: 548, endPoint x: 1011, endPoint y: 580, distance: 86.8
click at [979, 564] on tbody "ACT Permit Fee $4,130.00 SA Permit Fee $5,106.00 Permits Total $9,236.00" at bounding box center [733, 574] width 746 height 75
